Goal: Task Accomplishment & Management: Use online tool/utility

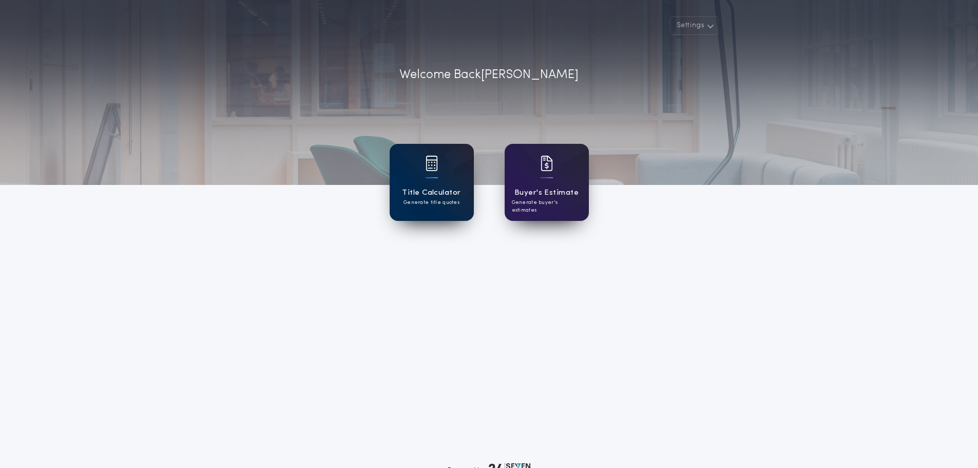
click at [444, 179] on div "Title Calculator Generate title quotes" at bounding box center [432, 182] width 84 height 77
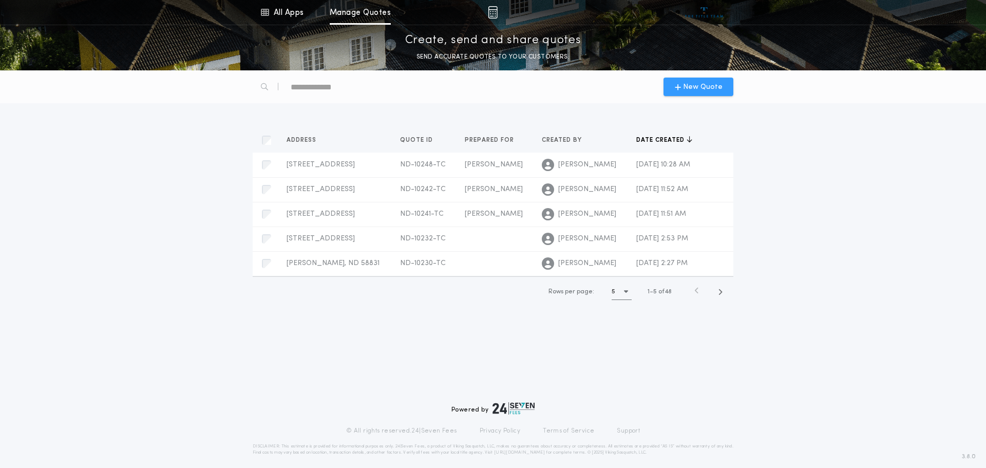
click at [690, 89] on span "New Quote" at bounding box center [703, 87] width 40 height 11
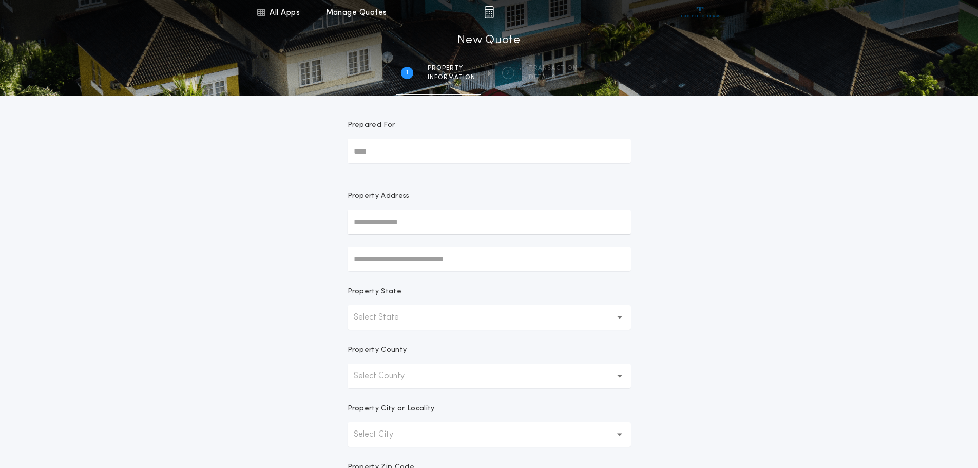
click at [385, 146] on input "Prepared For" at bounding box center [489, 151] width 283 height 25
type input "*****"
click at [450, 242] on button "[STREET_ADDRESS]" at bounding box center [489, 242] width 283 height 15
type input "**********"
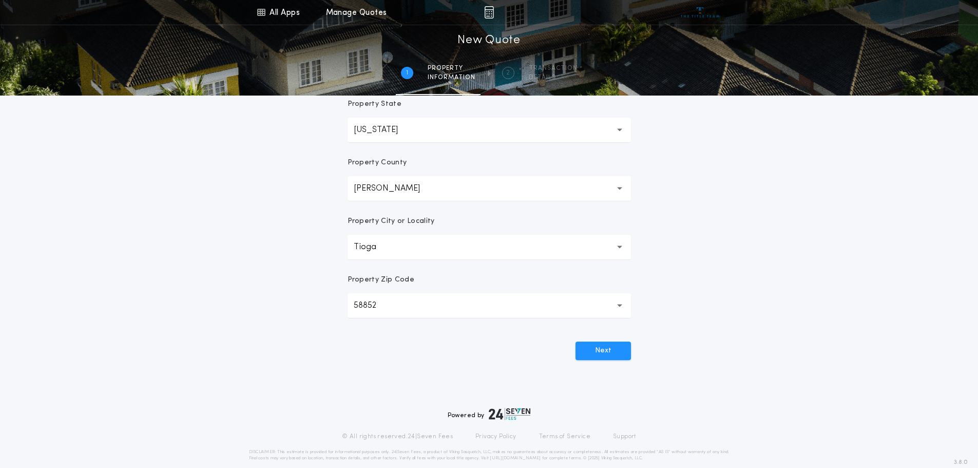
scroll to position [188, 0]
click at [598, 353] on button "Next" at bounding box center [603, 349] width 55 height 18
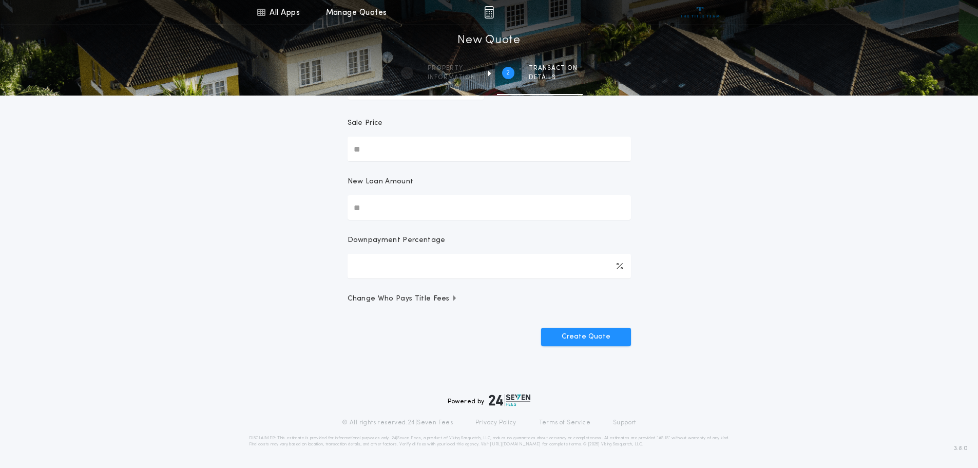
scroll to position [0, 0]
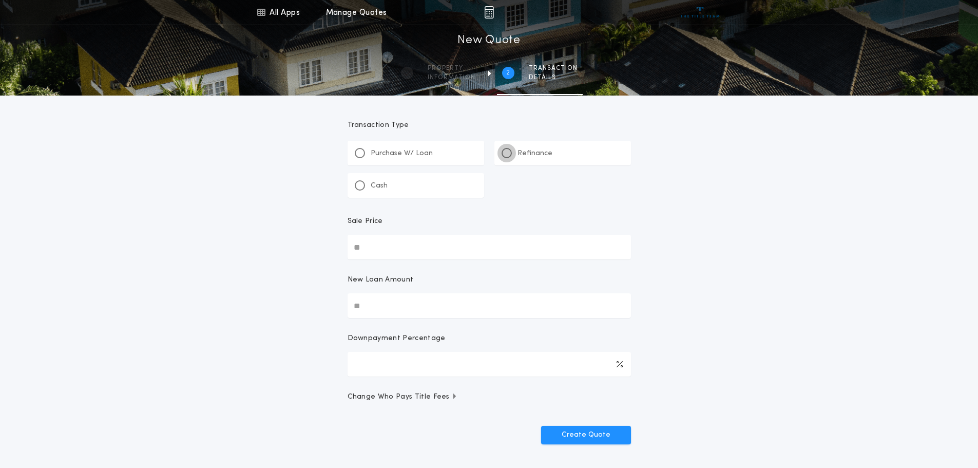
click at [509, 149] on div at bounding box center [507, 153] width 10 height 10
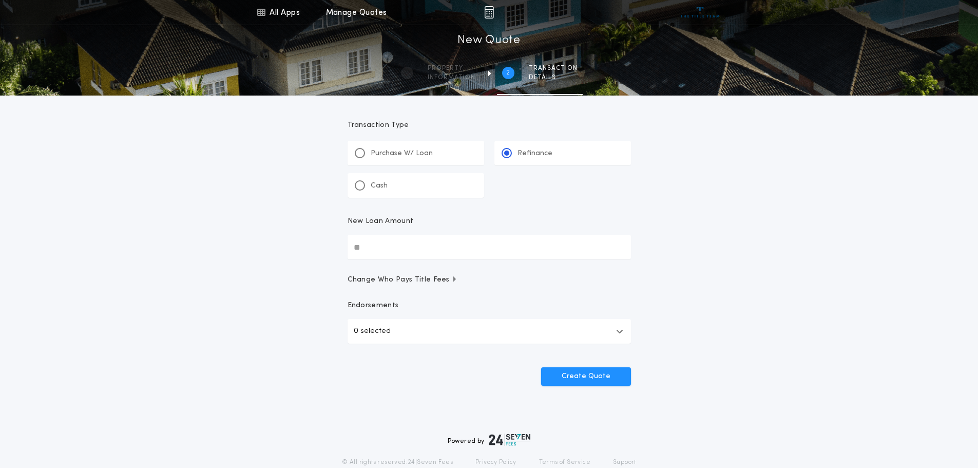
click at [413, 251] on input "New Loan Amount" at bounding box center [489, 247] width 283 height 25
type input "********"
click at [618, 328] on icon "button" at bounding box center [619, 331] width 7 height 8
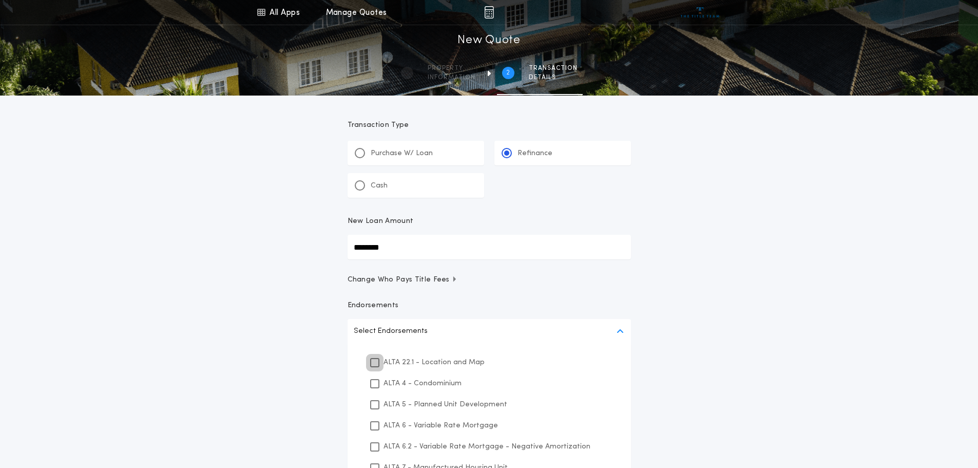
click at [375, 362] on icon at bounding box center [375, 362] width 6 height 7
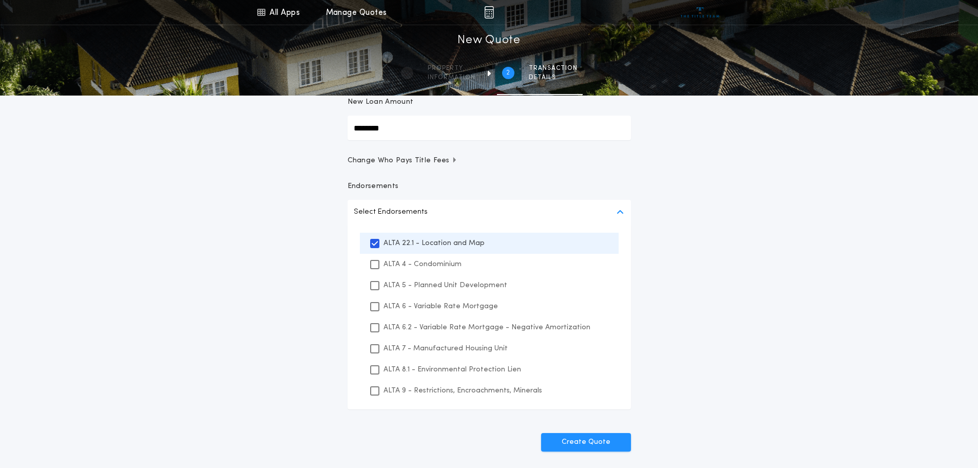
scroll to position [120, 0]
click at [375, 370] on icon at bounding box center [375, 369] width 6 height 7
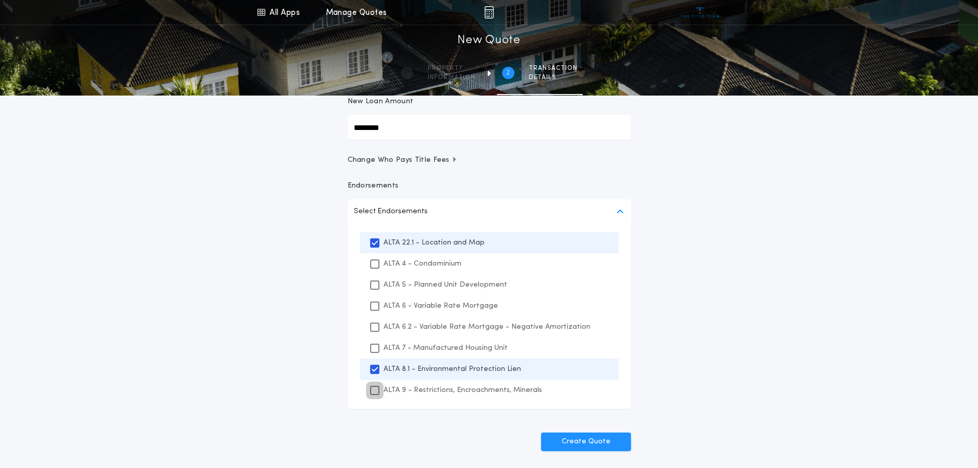
click at [375, 386] on div at bounding box center [374, 390] width 9 height 9
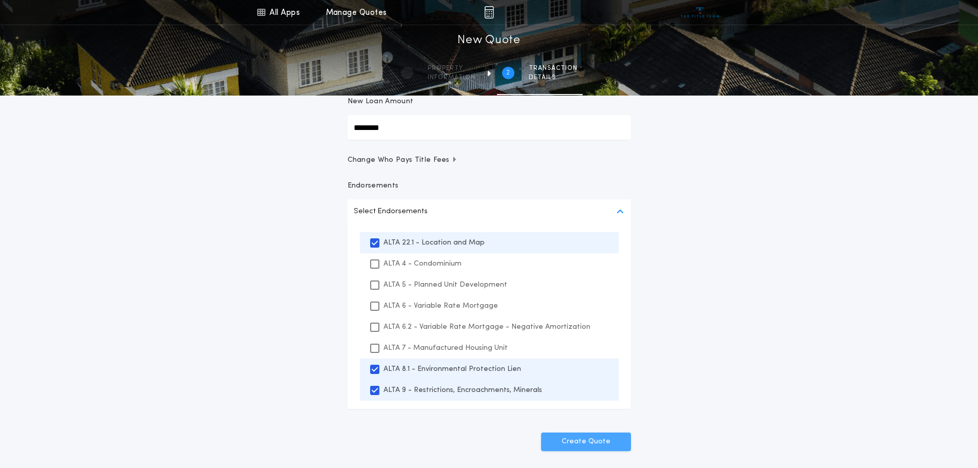
click at [589, 443] on button "Create Quote" at bounding box center [586, 441] width 90 height 18
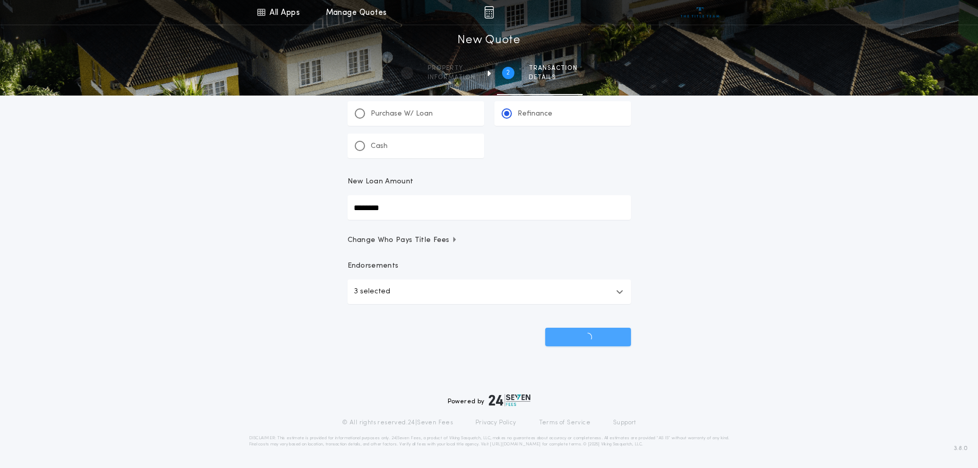
scroll to position [40, 0]
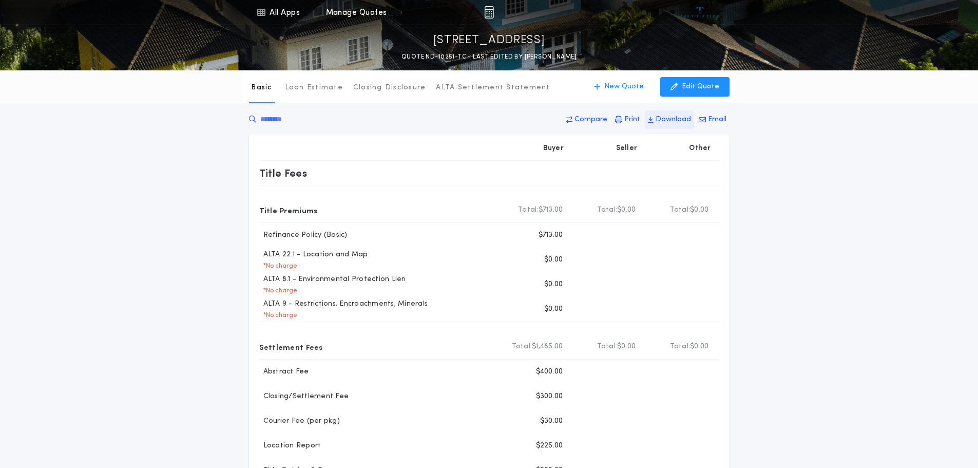
click at [662, 118] on p "Download" at bounding box center [673, 120] width 35 height 10
